Goal: Information Seeking & Learning: Compare options

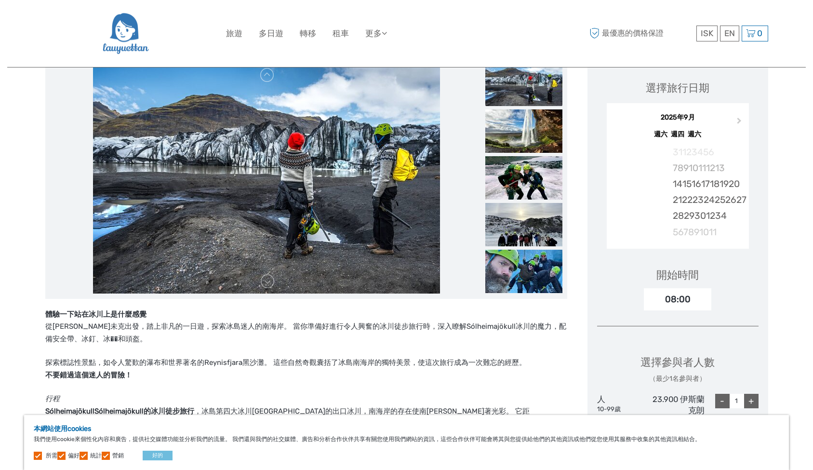
scroll to position [134, 0]
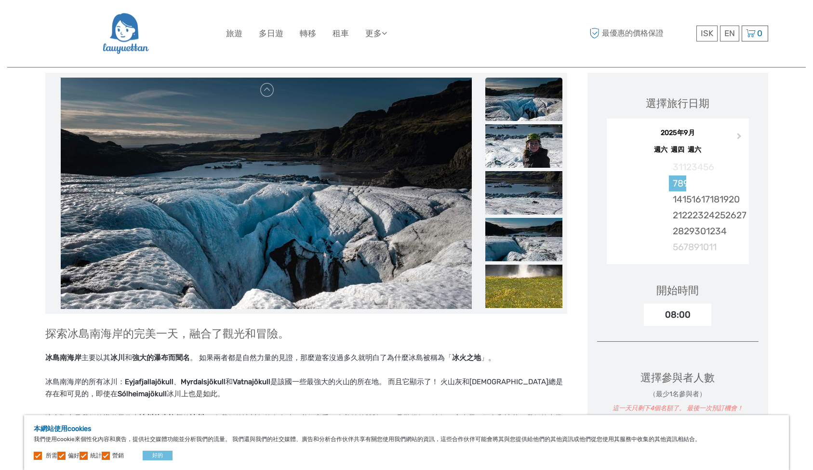
scroll to position [115, 0]
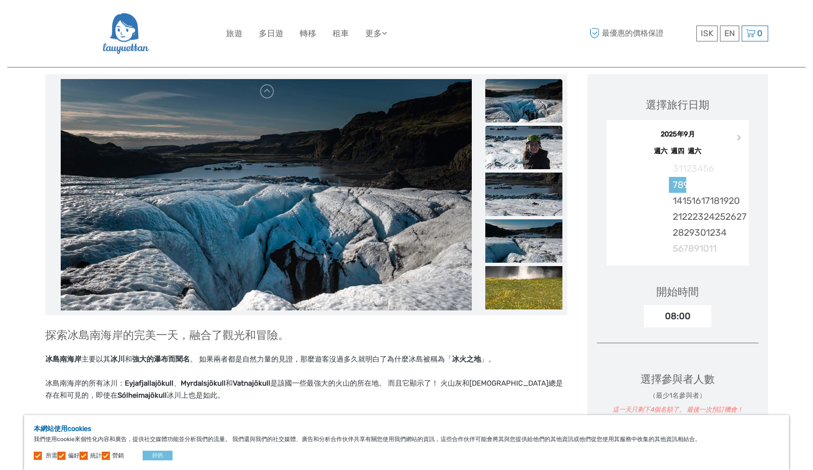
click at [544, 163] on img at bounding box center [524, 147] width 77 height 43
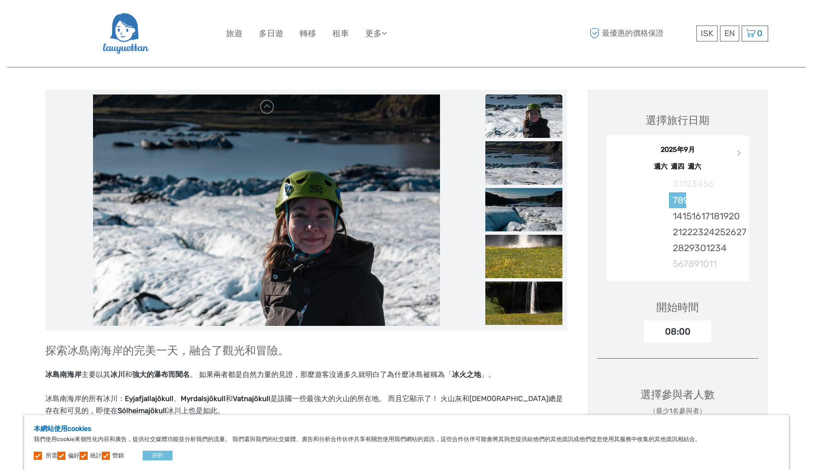
scroll to position [95, 0]
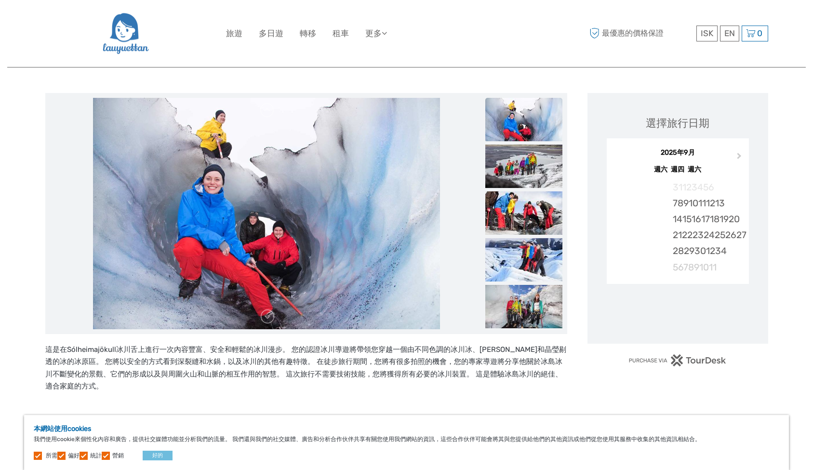
scroll to position [98, 0]
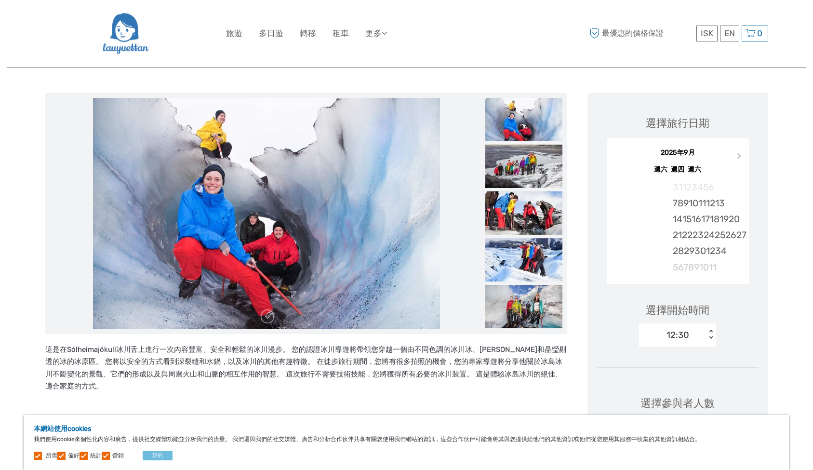
click at [361, 219] on img at bounding box center [266, 213] width 347 height 231
click at [173, 454] on button "好的" at bounding box center [158, 456] width 30 height 10
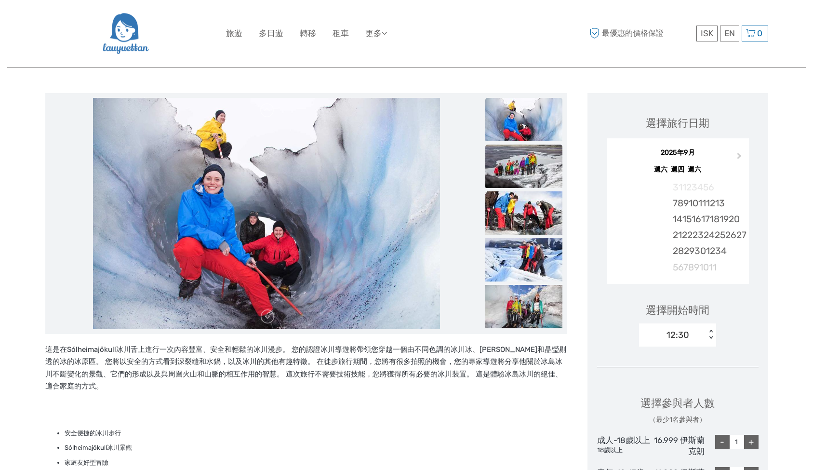
click at [528, 169] on img at bounding box center [524, 166] width 77 height 43
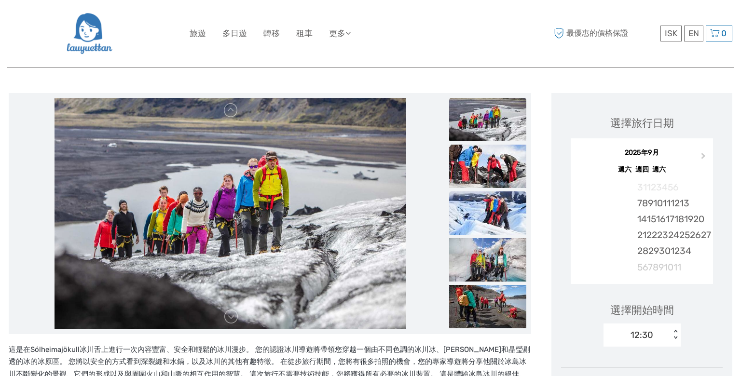
click at [483, 219] on img at bounding box center [487, 212] width 77 height 43
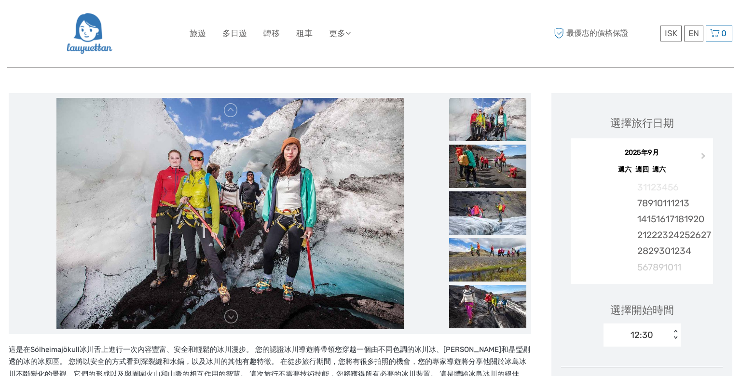
click at [483, 219] on img at bounding box center [487, 212] width 77 height 43
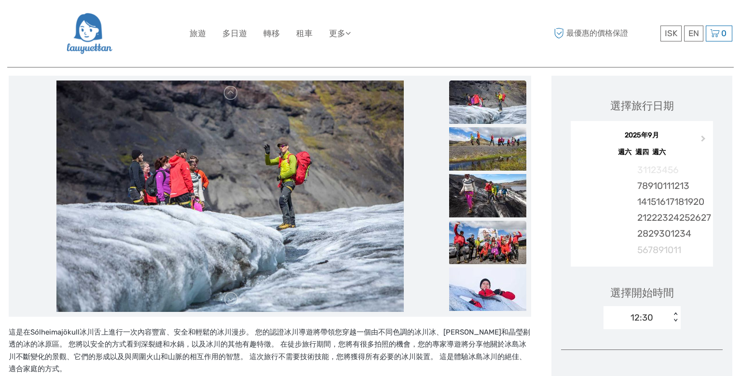
scroll to position [116, 0]
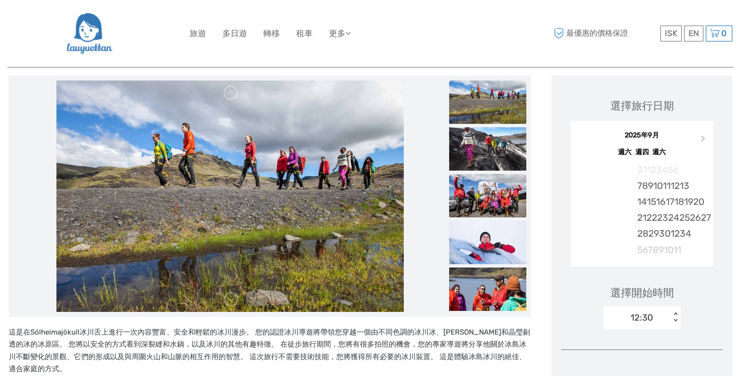
click at [488, 233] on ul at bounding box center [487, 151] width 77 height 796
click at [482, 196] on img at bounding box center [487, 195] width 77 height 43
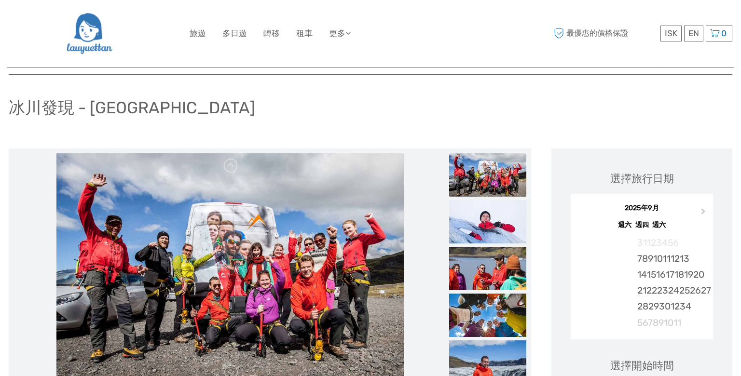
scroll to position [35, 0]
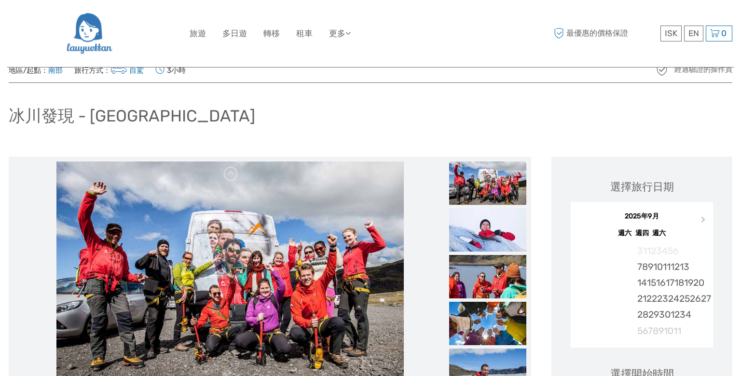
click at [489, 177] on img at bounding box center [487, 183] width 77 height 43
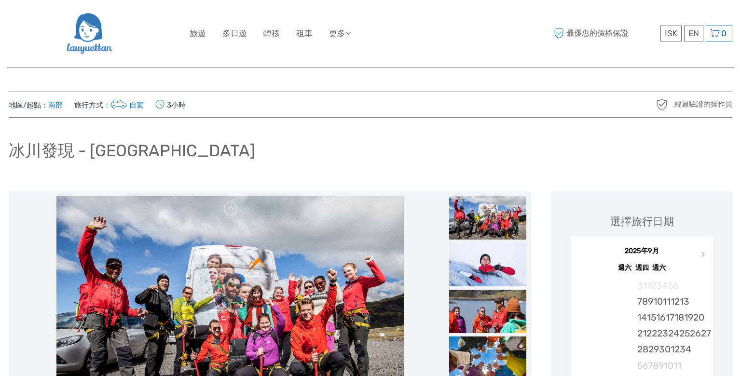
scroll to position [0, 0]
click at [488, 208] on img at bounding box center [487, 217] width 77 height 43
click at [494, 219] on img at bounding box center [487, 217] width 77 height 43
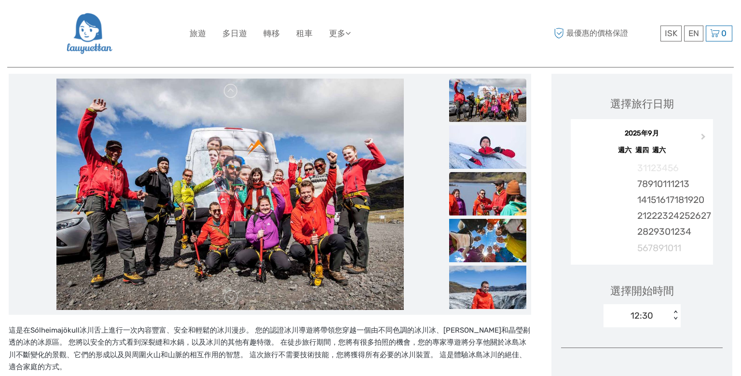
scroll to position [118, 0]
click at [492, 198] on img at bounding box center [487, 193] width 77 height 43
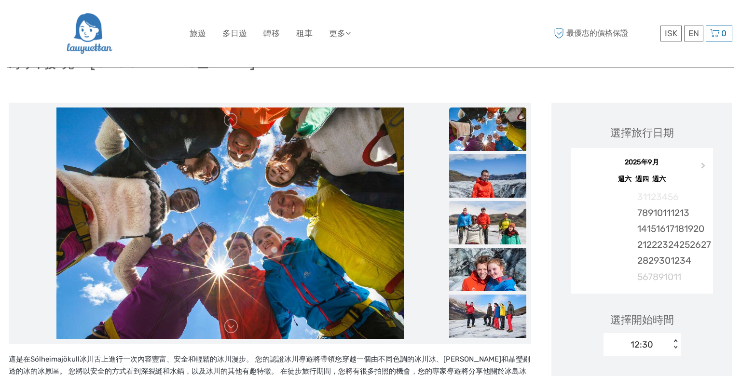
scroll to position [84, 0]
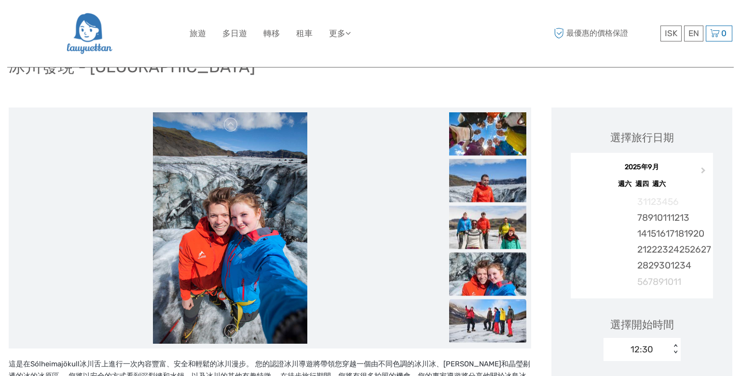
click at [489, 312] on img at bounding box center [487, 320] width 77 height 43
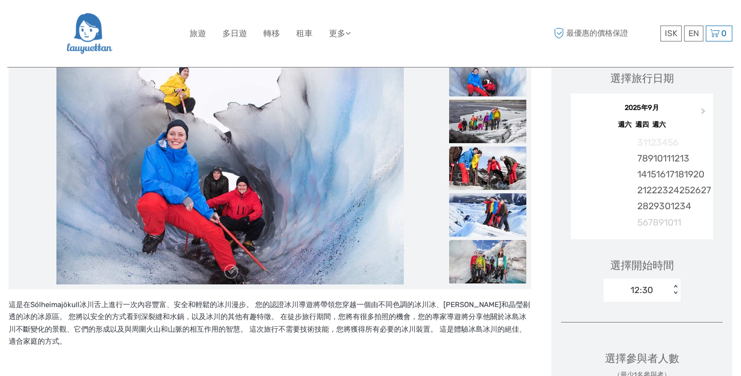
scroll to position [140, 0]
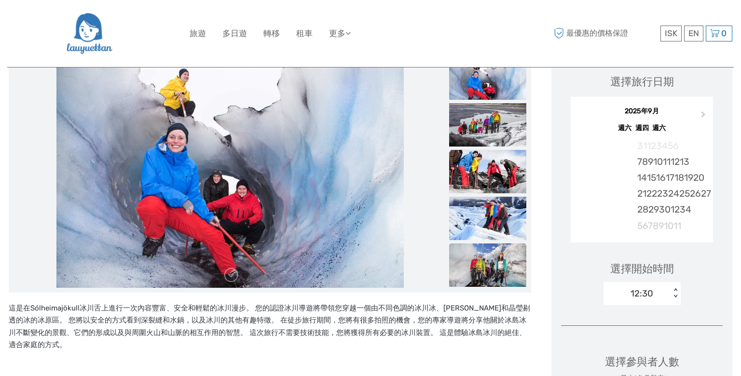
click at [488, 254] on img at bounding box center [487, 265] width 77 height 43
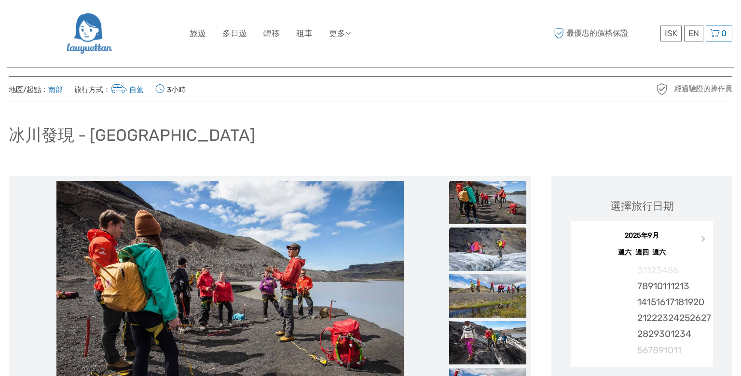
scroll to position [15, 0]
click at [474, 204] on img at bounding box center [487, 202] width 77 height 43
click at [482, 251] on img at bounding box center [487, 249] width 77 height 43
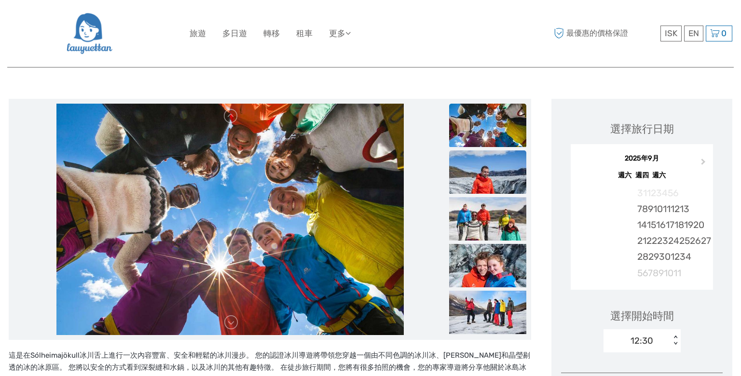
scroll to position [98, 0]
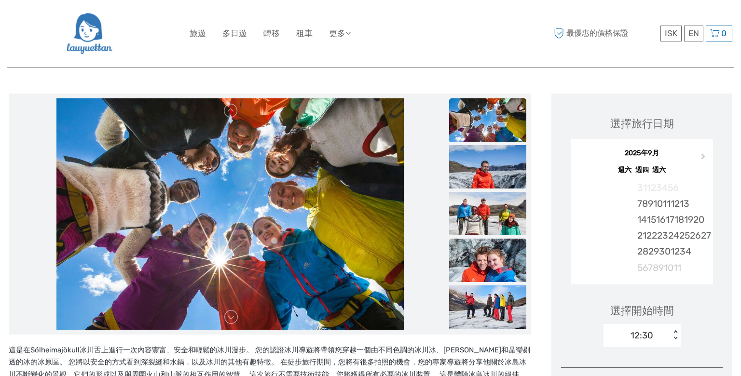
click at [496, 256] on img at bounding box center [487, 260] width 77 height 43
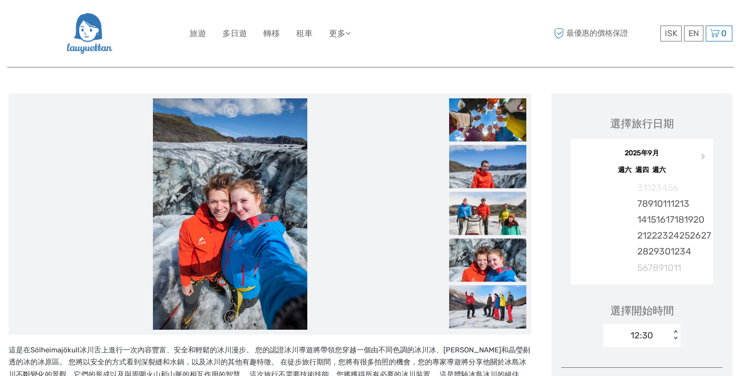
click at [492, 215] on img at bounding box center [487, 212] width 77 height 43
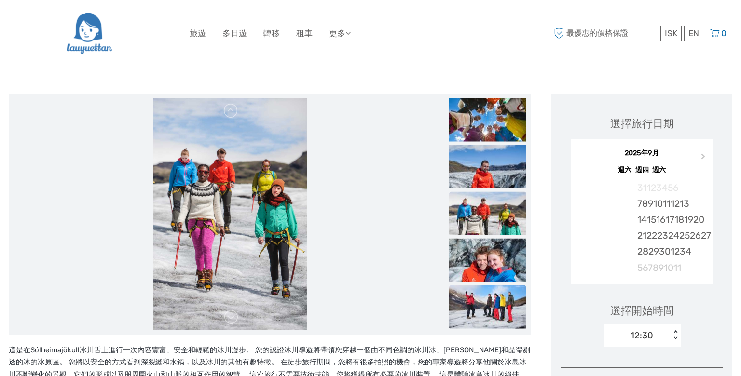
click at [487, 310] on img at bounding box center [487, 306] width 77 height 43
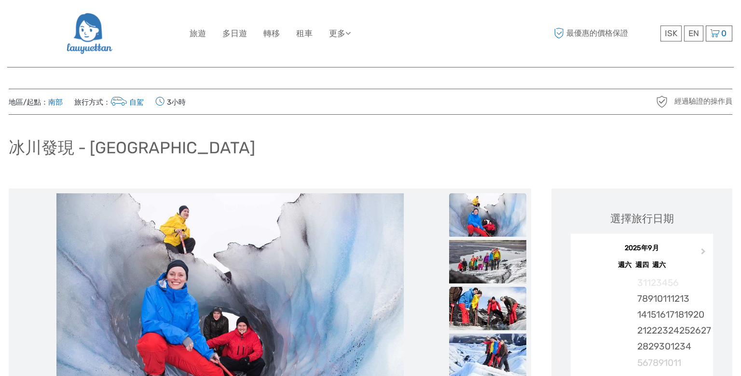
scroll to position [16, 0]
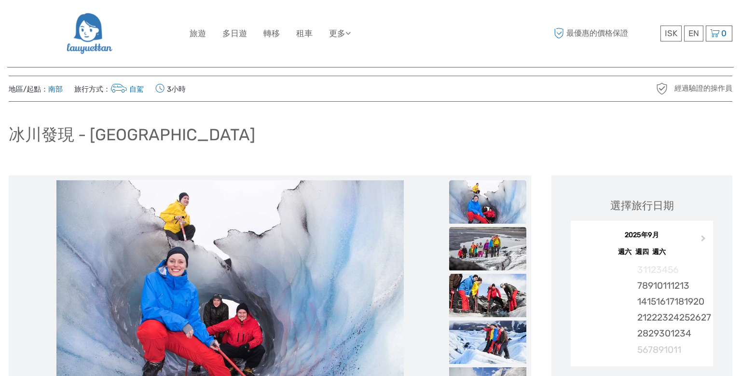
click at [487, 247] on img at bounding box center [487, 248] width 77 height 43
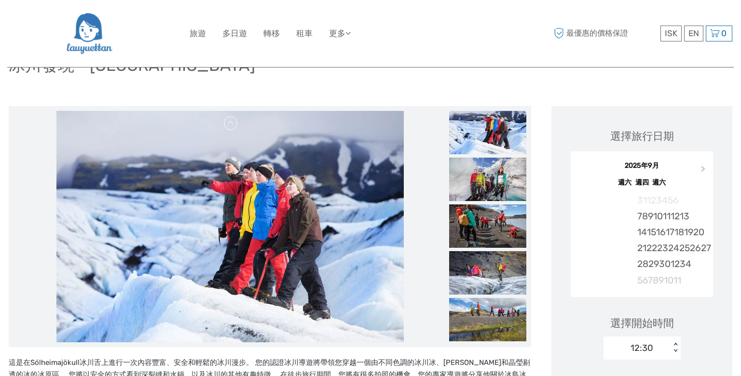
scroll to position [86, 0]
click at [490, 280] on img at bounding box center [487, 272] width 77 height 43
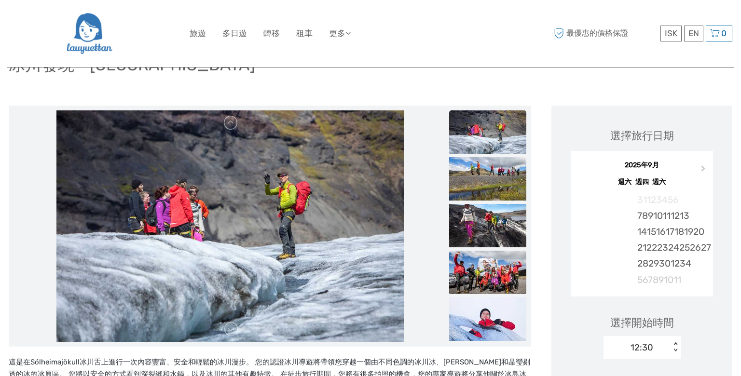
click at [490, 280] on img at bounding box center [487, 272] width 77 height 43
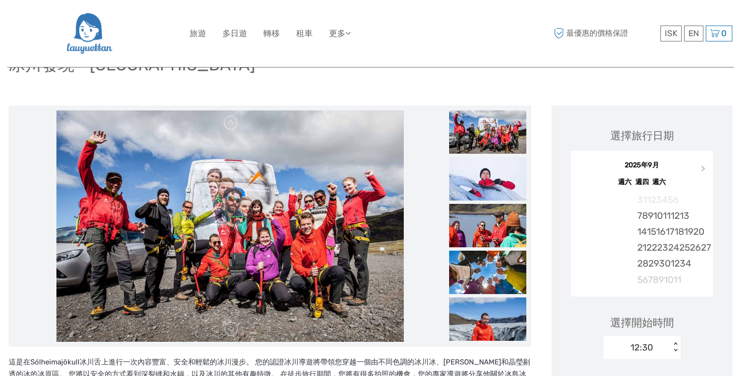
click at [490, 280] on img at bounding box center [487, 272] width 77 height 43
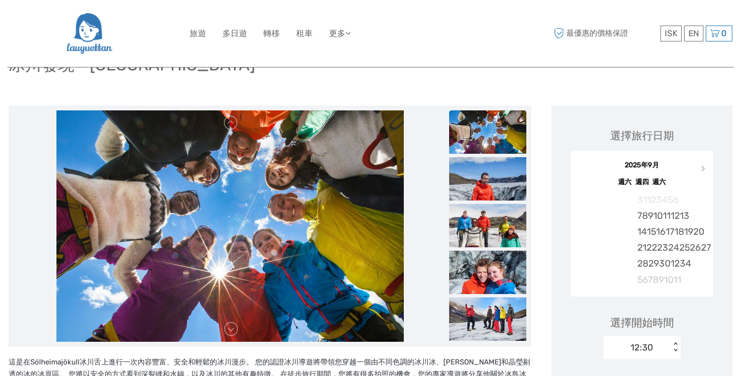
click at [490, 280] on img at bounding box center [487, 272] width 77 height 43
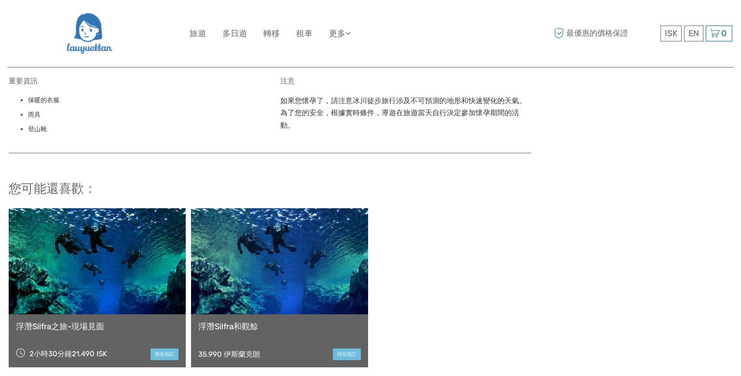
scroll to position [764, 0]
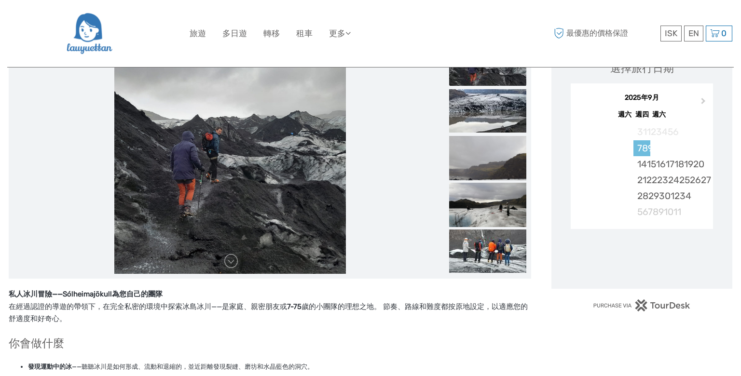
scroll to position [152, 0]
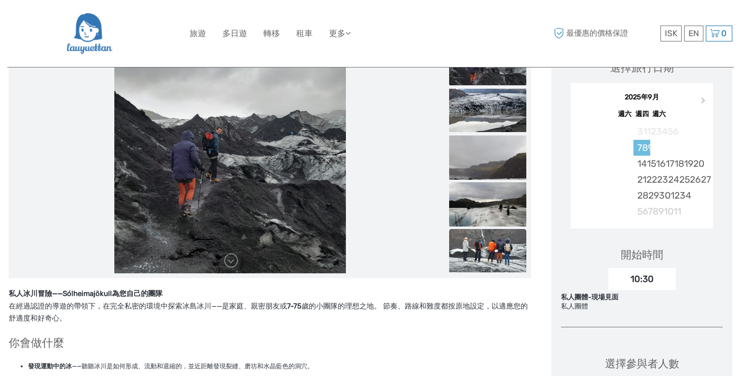
click at [480, 250] on img at bounding box center [487, 250] width 77 height 43
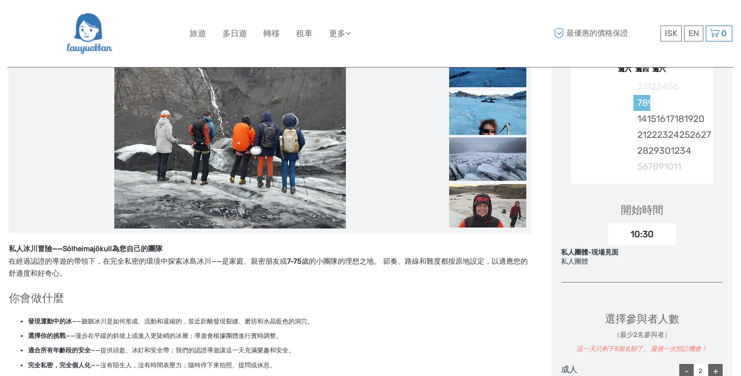
scroll to position [198, 0]
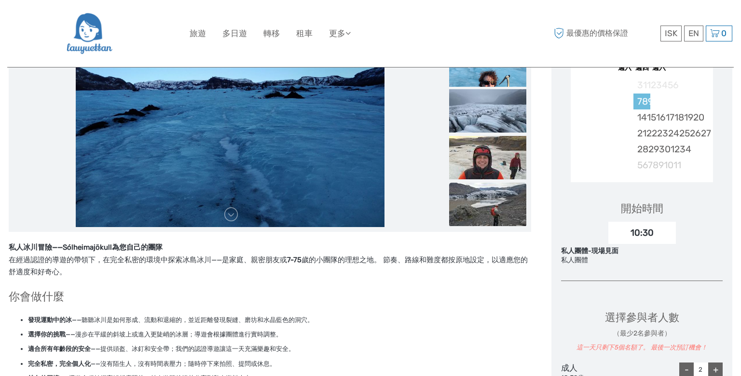
click at [502, 202] on img at bounding box center [487, 204] width 77 height 43
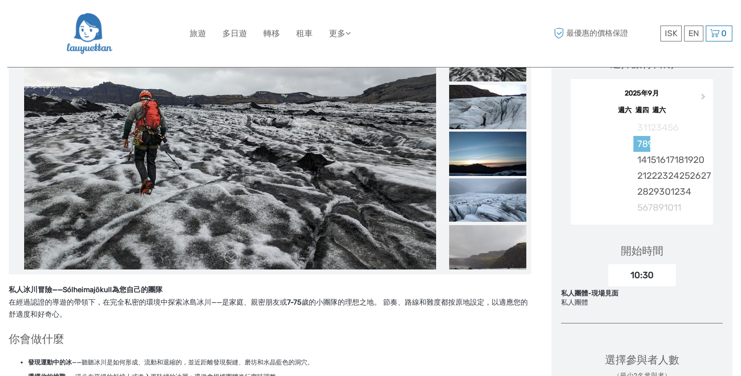
scroll to position [155, 0]
